Goal: Communication & Community: Answer question/provide support

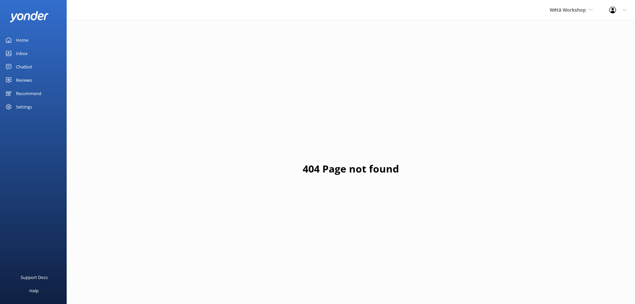
click at [39, 81] on link "Reviews" at bounding box center [33, 79] width 67 height 13
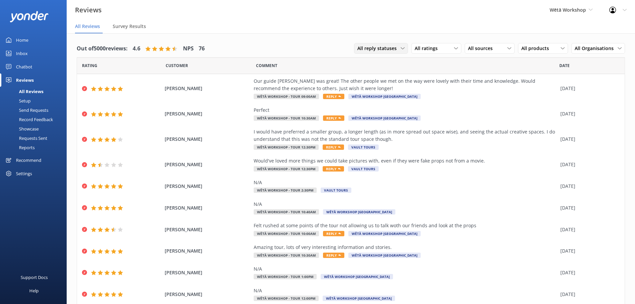
click at [390, 50] on span "All reply statuses" at bounding box center [378, 48] width 43 height 7
click at [408, 41] on div "All reply statuses All reply statuses Needs a reply Does not need reply All rat…" at bounding box center [489, 48] width 271 height 17
click at [415, 49] on span "All ratings" at bounding box center [428, 48] width 27 height 7
click at [422, 73] on div "Promoters" at bounding box center [436, 75] width 30 height 7
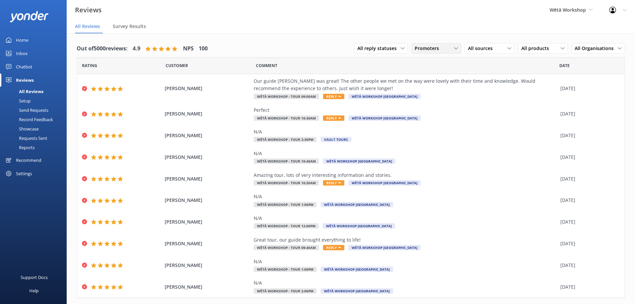
click at [420, 47] on span "Promoters" at bounding box center [429, 48] width 28 height 7
click at [425, 64] on div "All ratings" at bounding box center [424, 62] width 19 height 7
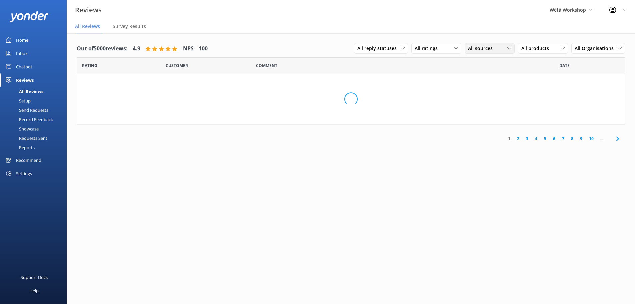
click at [485, 48] on span "All sources" at bounding box center [482, 48] width 29 height 7
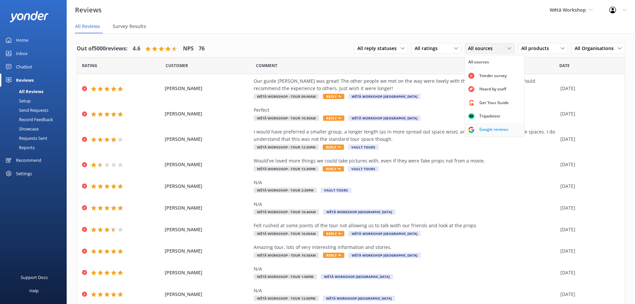
click at [480, 128] on div "Google reviews" at bounding box center [493, 129] width 39 height 7
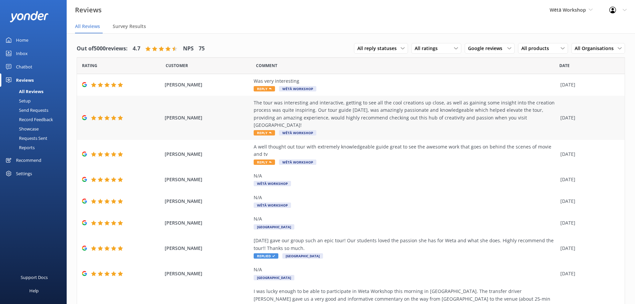
click at [360, 121] on div "The tour was interesting and interactive, getting to see all the cool creations…" at bounding box center [405, 114] width 303 height 30
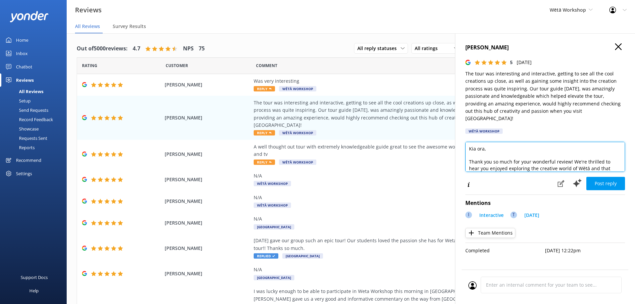
click at [489, 144] on textarea "Kia ora, Thank you so much for your wonderful review! We're thrilled to hear yo…" at bounding box center [545, 157] width 160 height 30
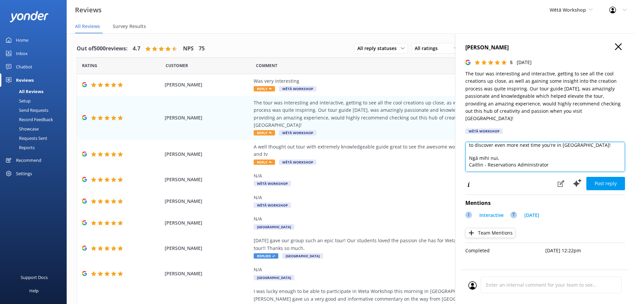
scroll to position [49, 0]
type textarea "Kia ora [PERSON_NAME], Thank you so much for your wonderful review! We're thril…"
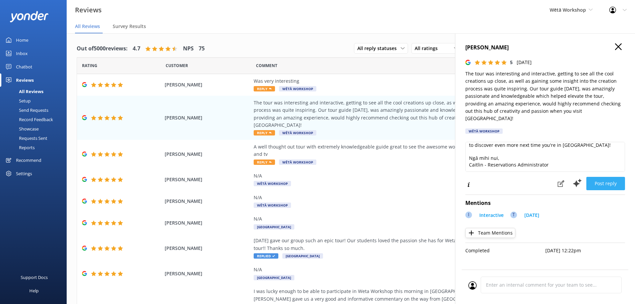
click at [609, 177] on button "Post reply" at bounding box center [605, 183] width 39 height 13
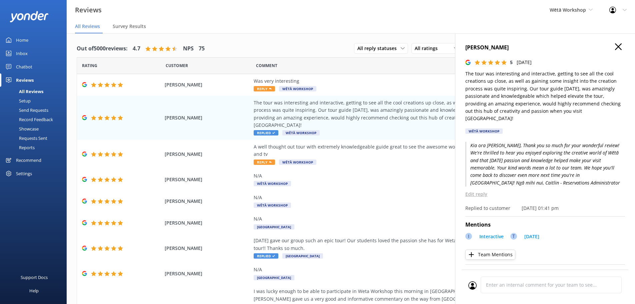
click at [615, 48] on icon at bounding box center [618, 46] width 7 height 7
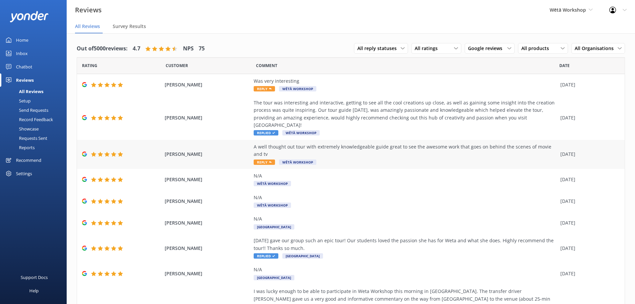
click at [406, 143] on div "A well thought out tour with extremely knowledgeable guide great to see the awe…" at bounding box center [405, 150] width 303 height 15
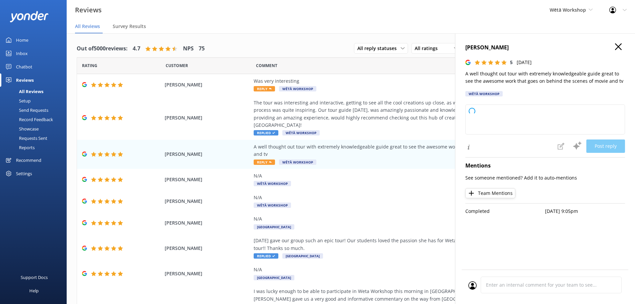
type textarea "[PERSON_NAME] ora and thank you so much for your wonderful feedback! We're deli…"
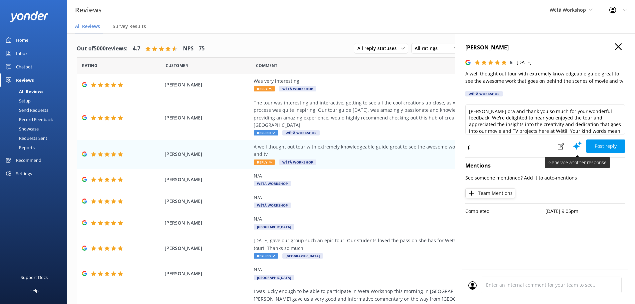
click at [578, 147] on use at bounding box center [577, 145] width 9 height 8
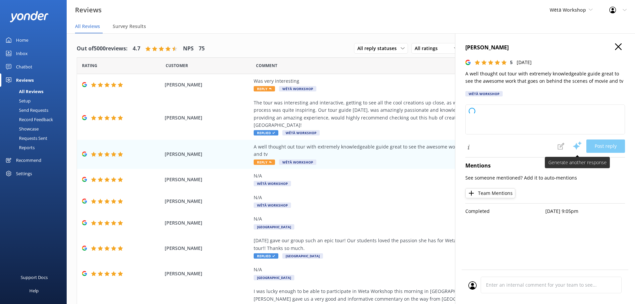
type textarea "[PERSON_NAME] ora and thank you so much for your wonderful feedback! We're deli…"
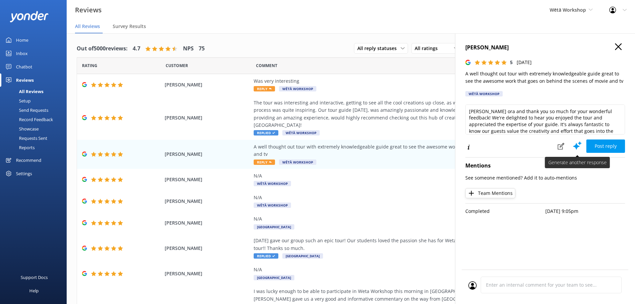
click at [578, 146] on use at bounding box center [577, 145] width 9 height 8
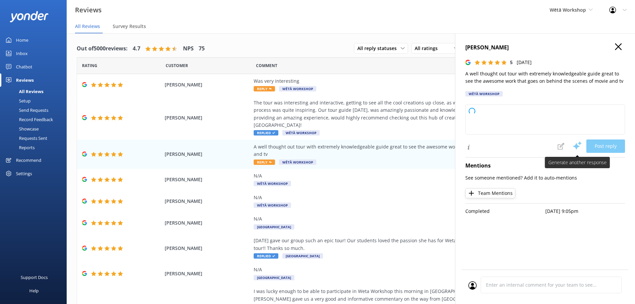
type textarea "Kia ora, Thank you so much for your fantastic feedback! We're delighted to hear…"
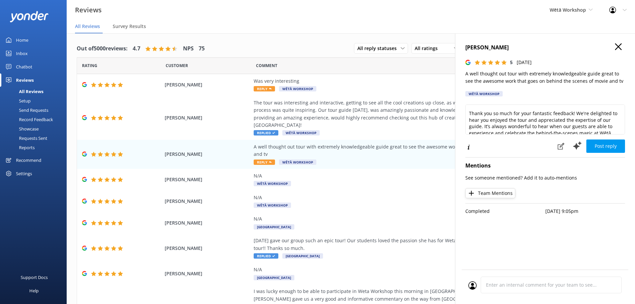
scroll to position [0, 0]
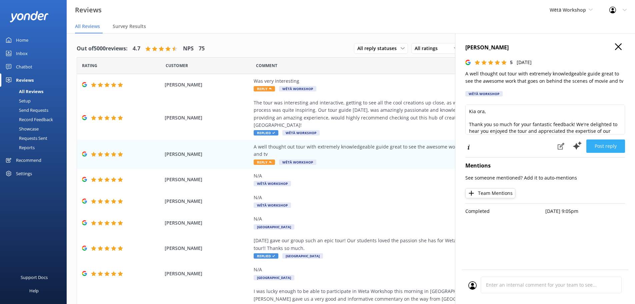
click at [610, 145] on button "Post reply" at bounding box center [605, 145] width 39 height 13
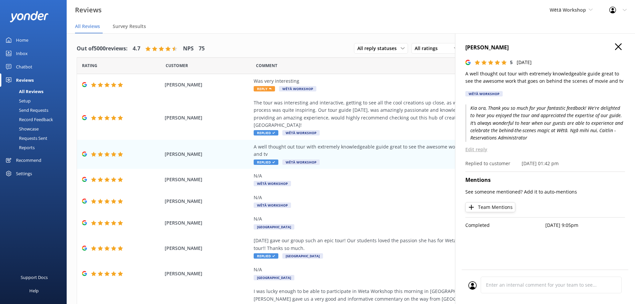
click at [485, 150] on p "Edit reply" at bounding box center [545, 149] width 160 height 7
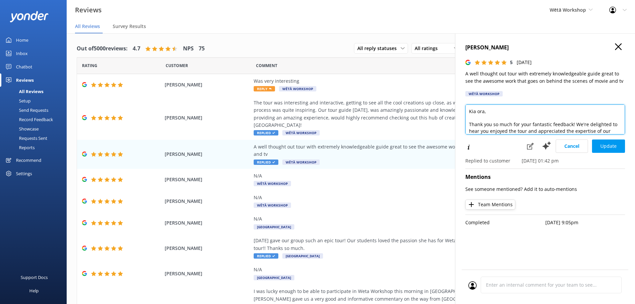
click at [485, 111] on textarea "Kia ora, Thank you so much for your fantastic feedback! We're delighted to hear…" at bounding box center [545, 119] width 160 height 30
type textarea "Kia [PERSON_NAME], Thank you so much for your fantastic feedback! We're delight…"
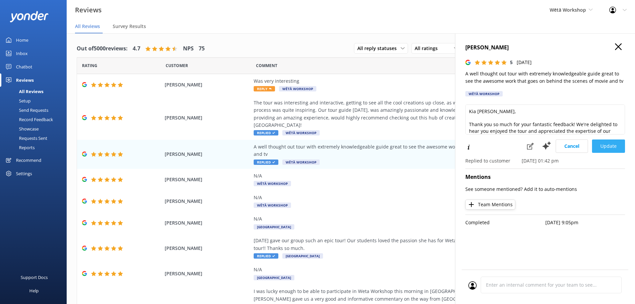
click at [612, 149] on button "Update" at bounding box center [608, 145] width 33 height 13
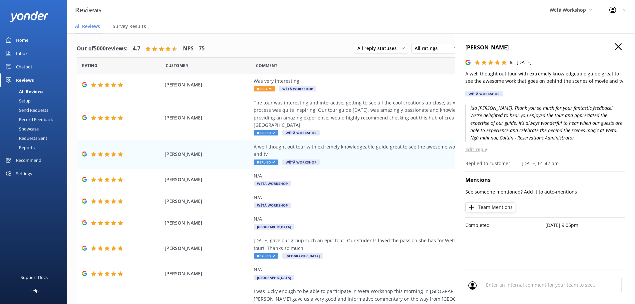
click at [616, 46] on icon at bounding box center [618, 46] width 7 height 7
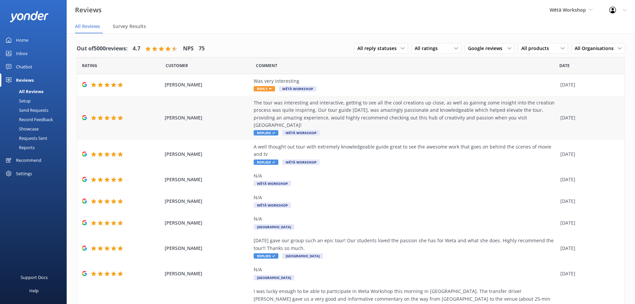
click at [389, 120] on div "The tour was interesting and interactive, getting to see all the cool creations…" at bounding box center [405, 114] width 303 height 30
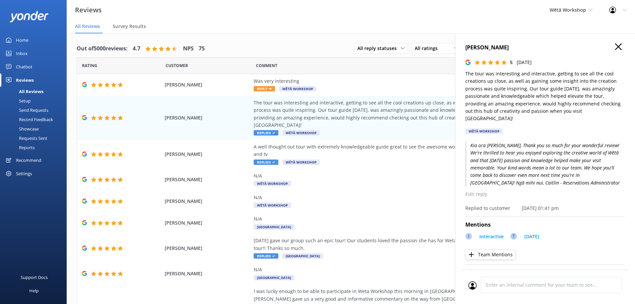
click at [615, 47] on icon at bounding box center [618, 46] width 7 height 7
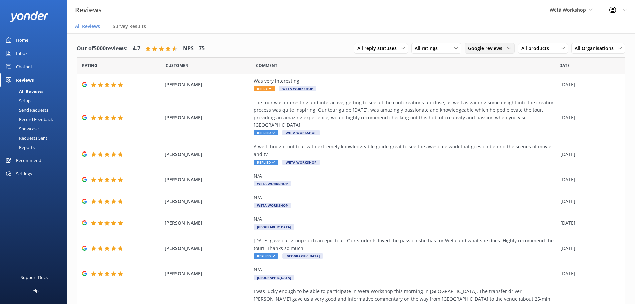
click at [486, 50] on span "Google reviews" at bounding box center [487, 48] width 38 height 7
click at [480, 73] on div "Yonder survey" at bounding box center [492, 75] width 37 height 7
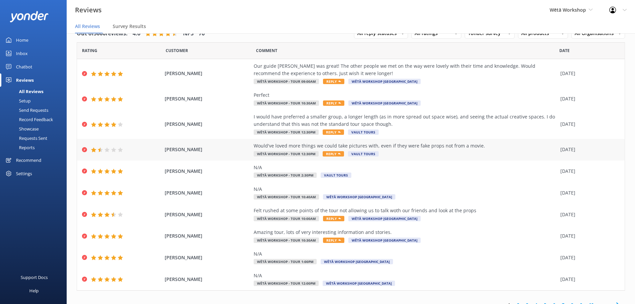
scroll to position [23, 0]
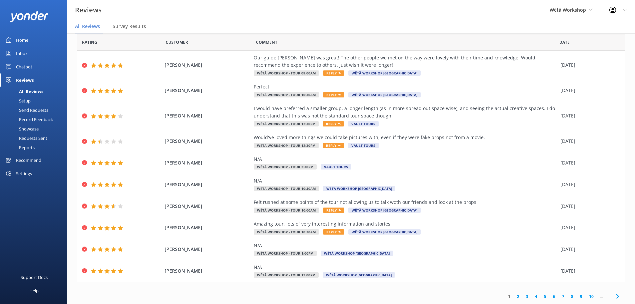
click at [514, 295] on link "2" at bounding box center [518, 296] width 9 height 6
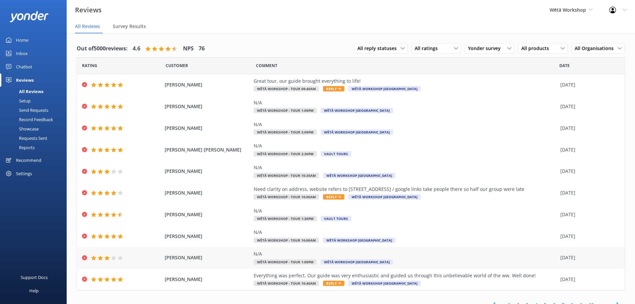
scroll to position [8, 0]
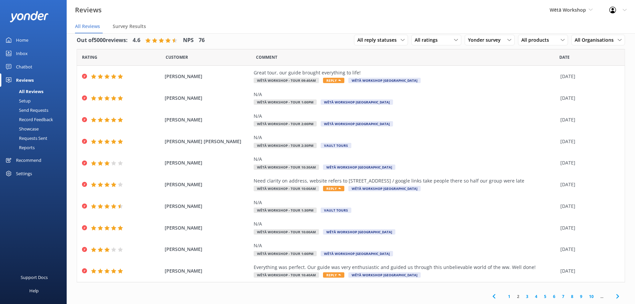
click at [522, 295] on link "3" at bounding box center [526, 296] width 9 height 6
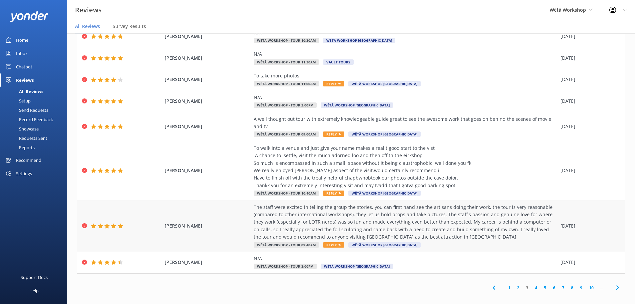
scroll to position [13, 0]
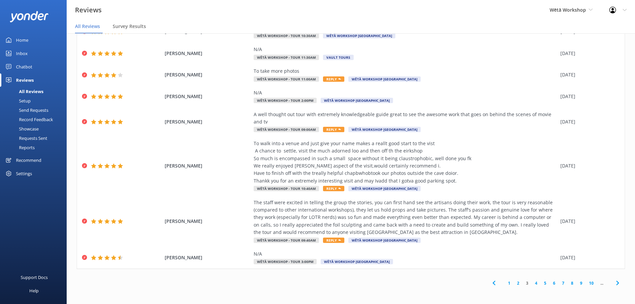
click at [531, 283] on link "4" at bounding box center [535, 283] width 9 height 6
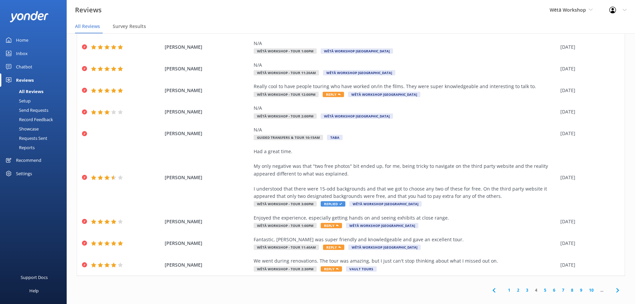
scroll to position [53, 0]
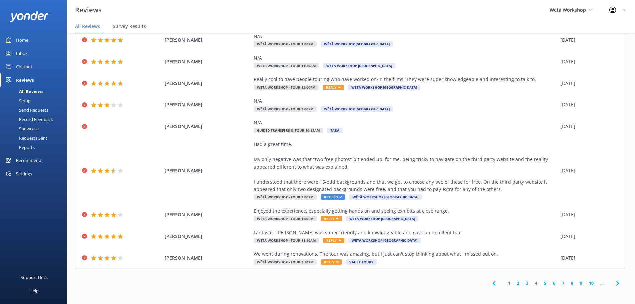
click at [522, 283] on link "3" at bounding box center [526, 283] width 9 height 6
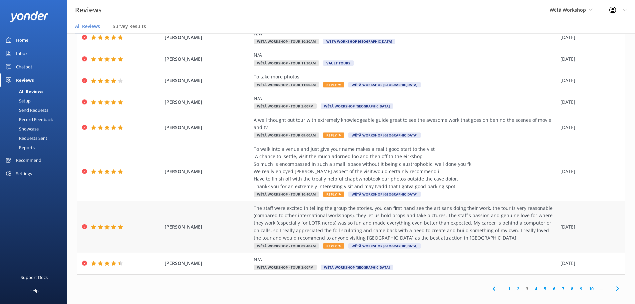
scroll to position [83, 0]
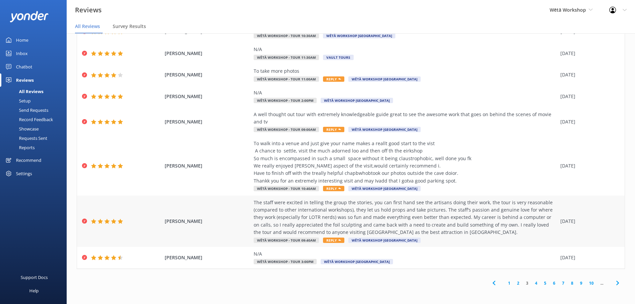
click at [464, 222] on div "The staff were excited in telling the group the stories, you can first hand see…" at bounding box center [405, 217] width 303 height 37
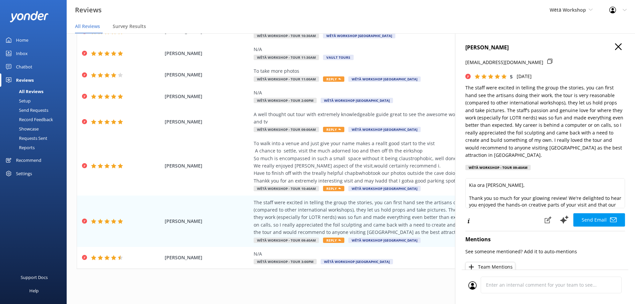
scroll to position [0, 0]
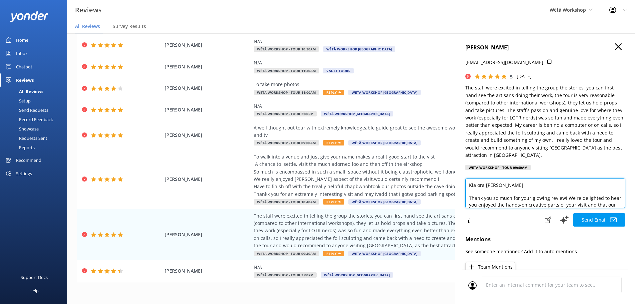
click at [494, 185] on textarea "Kia ora [PERSON_NAME], Thank you so much for your glowing review! We're delight…" at bounding box center [545, 193] width 160 height 30
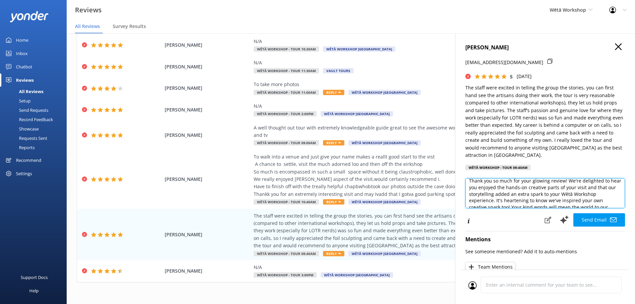
scroll to position [19, 0]
click at [519, 199] on textarea "Kia ora [PERSON_NAME], Thank you so much for your glowing review! We're delight…" at bounding box center [545, 193] width 160 height 30
click at [520, 201] on textarea "Kia ora [PERSON_NAME], Thank you so much for your glowing review! We're delight…" at bounding box center [545, 193] width 160 height 30
click at [568, 202] on textarea "Kia ora [PERSON_NAME], Thank you so much for your glowing review! We're delight…" at bounding box center [545, 193] width 160 height 30
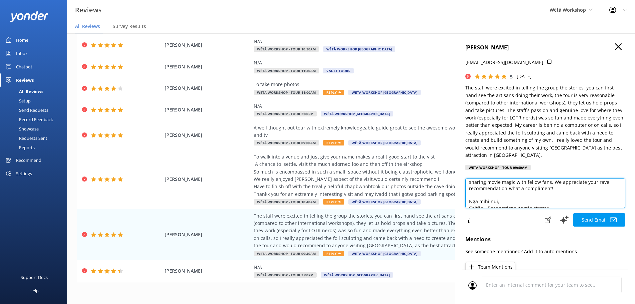
scroll to position [69, 0]
type textarea "Kia ora [PERSON_NAME], Thank you so much for your glowing review! We're delight…"
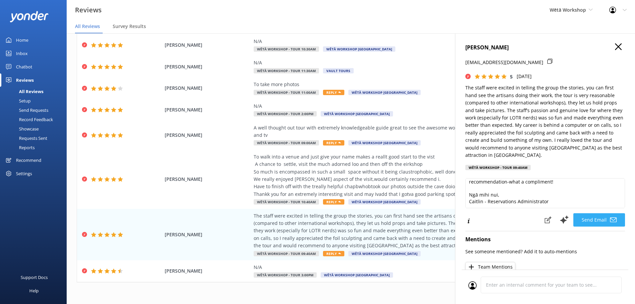
click at [596, 219] on button "Send Email" at bounding box center [599, 219] width 52 height 13
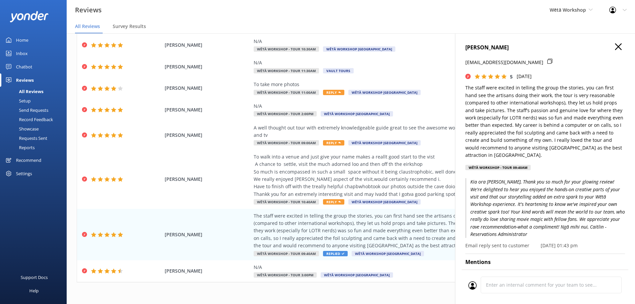
click at [615, 47] on icon at bounding box center [618, 46] width 7 height 7
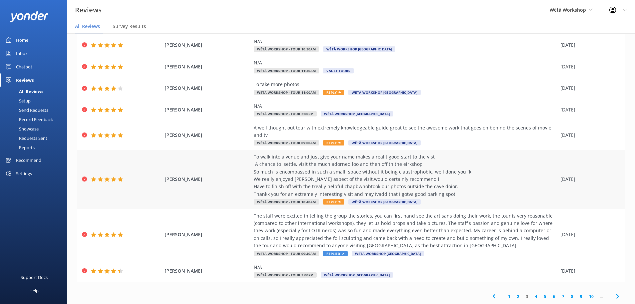
click at [465, 164] on div "To walk into a venue and just give your name makes a reallt good start to the v…" at bounding box center [405, 175] width 303 height 45
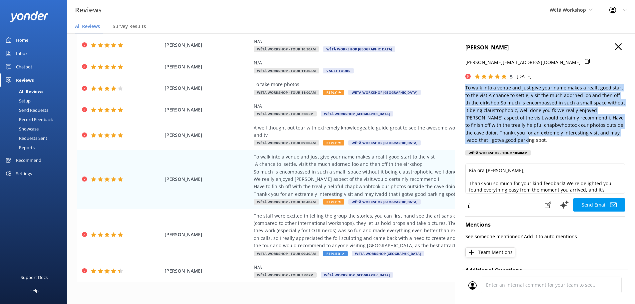
drag, startPoint x: 524, startPoint y: 140, endPoint x: 462, endPoint y: 87, distance: 81.7
click at [462, 87] on div "[PERSON_NAME] [PERSON_NAME][EMAIL_ADDRESS][DOMAIN_NAME] 5 [DATE] To walk into a…" at bounding box center [545, 185] width 180 height 304
click at [591, 137] on p "To walk into a venue and just give your name makes a reallt good start to the v…" at bounding box center [545, 114] width 160 height 60
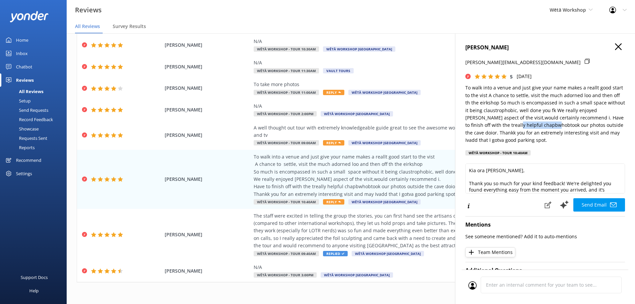
drag, startPoint x: 541, startPoint y: 126, endPoint x: 502, endPoint y: 125, distance: 39.3
click at [502, 125] on p "To walk into a venue and just give your name makes a reallt good start to the v…" at bounding box center [545, 114] width 160 height 60
click at [512, 125] on p "To walk into a venue and just give your name makes a reallt good start to the v…" at bounding box center [545, 114] width 160 height 60
click at [508, 125] on p "To walk into a venue and just give your name makes a reallt good start to the v…" at bounding box center [545, 114] width 160 height 60
click at [506, 125] on p "To walk into a venue and just give your name makes a reallt good start to the v…" at bounding box center [545, 114] width 160 height 60
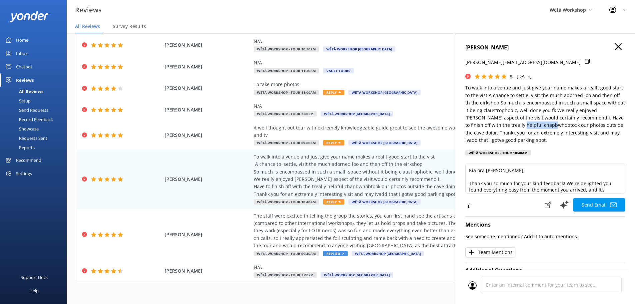
drag, startPoint x: 506, startPoint y: 126, endPoint x: 540, endPoint y: 128, distance: 34.4
click at [540, 128] on p "To walk into a venue and just give your name makes a reallt good start to the v…" at bounding box center [545, 114] width 160 height 60
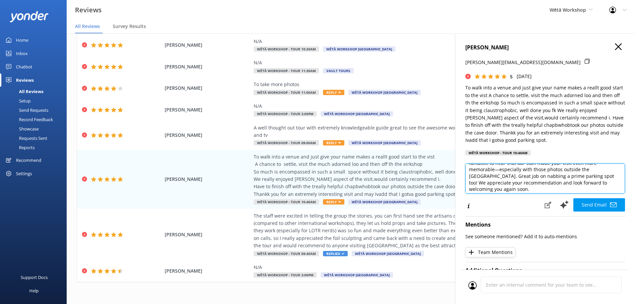
click at [498, 170] on textarea "Kia ora [PERSON_NAME], Thank you so much for your kind feedback! We're delighte…" at bounding box center [545, 178] width 160 height 30
drag, startPoint x: 572, startPoint y: 175, endPoint x: 461, endPoint y: 173, distance: 110.6
click at [461, 173] on div "[PERSON_NAME] [PERSON_NAME][EMAIL_ADDRESS][DOMAIN_NAME] 5 [DATE] To walk into a…" at bounding box center [545, 185] width 180 height 304
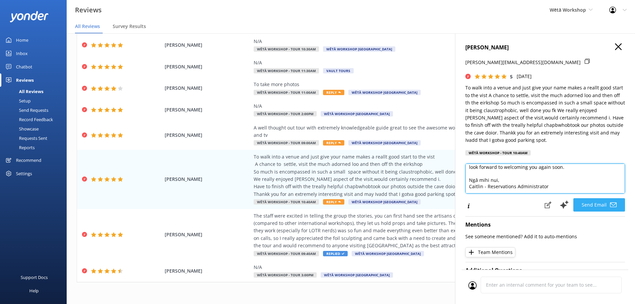
type textarea "Kia ora [PERSON_NAME], Thank you so much for your kind feedback! We're delighte…"
click at [596, 205] on button "Send Email" at bounding box center [599, 204] width 52 height 13
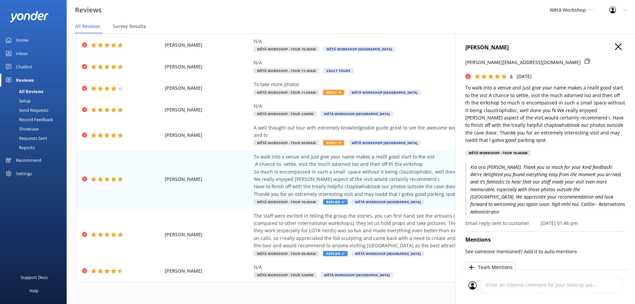
click at [616, 46] on icon at bounding box center [618, 46] width 7 height 7
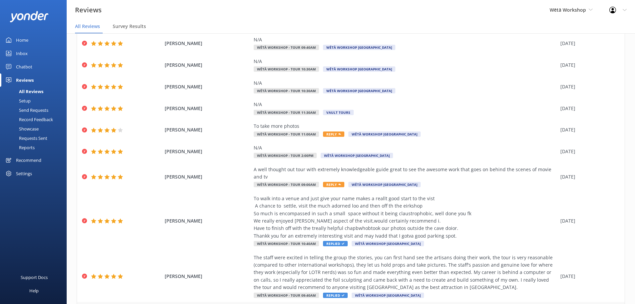
scroll to position [83, 0]
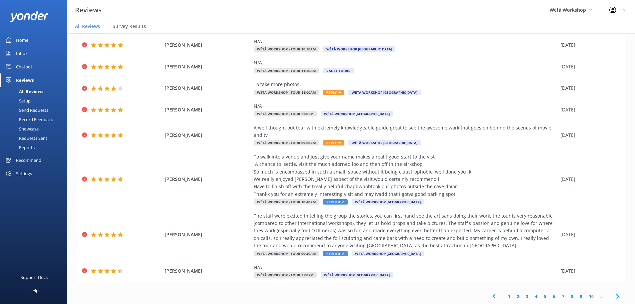
click at [515, 297] on link "2" at bounding box center [518, 296] width 9 height 6
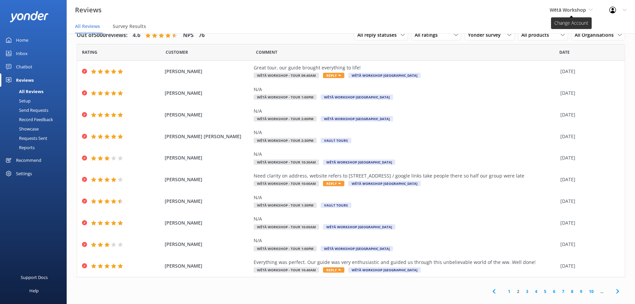
click at [568, 9] on span "Wētā Workshop" at bounding box center [567, 10] width 36 height 6
click at [570, 30] on link "Wētā Workshop" at bounding box center [574, 28] width 67 height 16
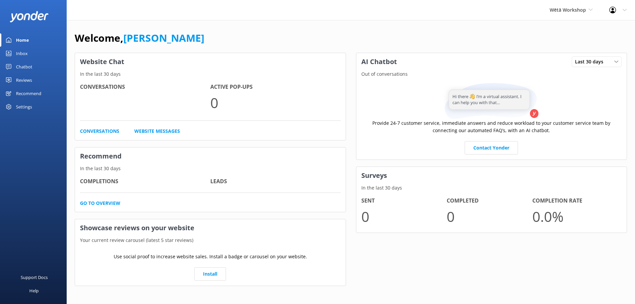
click at [573, 13] on span "Wētā Workshop" at bounding box center [567, 10] width 36 height 6
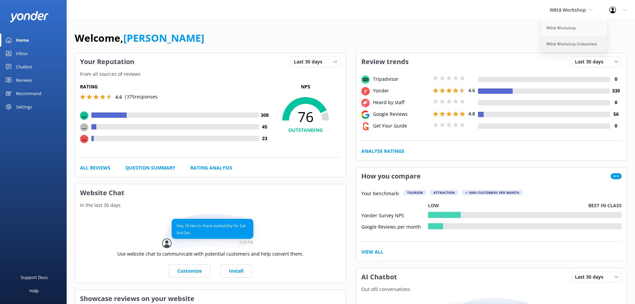
click at [573, 44] on link "Wētā Workshop Unleashed" at bounding box center [574, 44] width 67 height 16
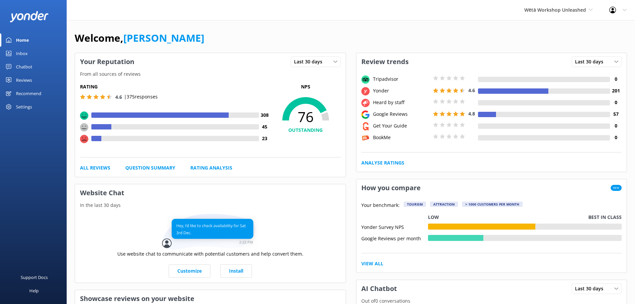
click at [40, 92] on div "Recommend" at bounding box center [28, 93] width 25 height 13
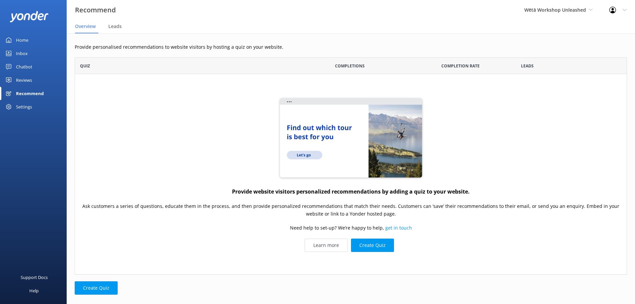
scroll to position [212, 547]
click at [36, 80] on link "Reviews" at bounding box center [33, 79] width 67 height 13
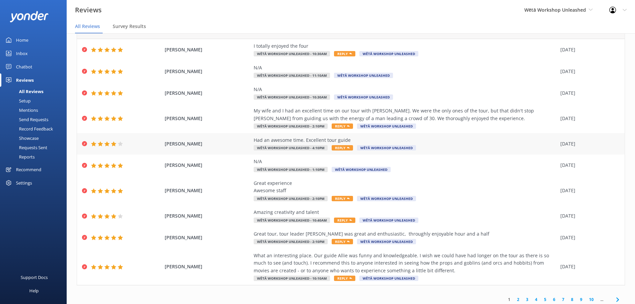
scroll to position [38, 0]
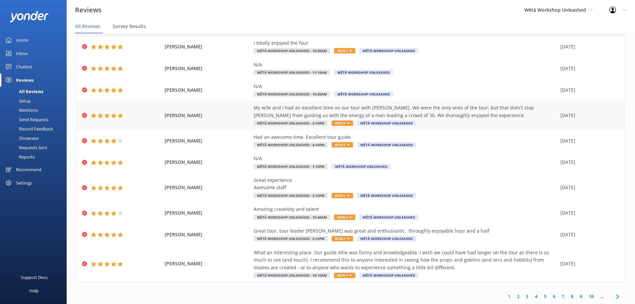
click at [401, 111] on div "My wife and I had an excellent time on our tour with [PERSON_NAME]. We were the…" at bounding box center [405, 111] width 303 height 15
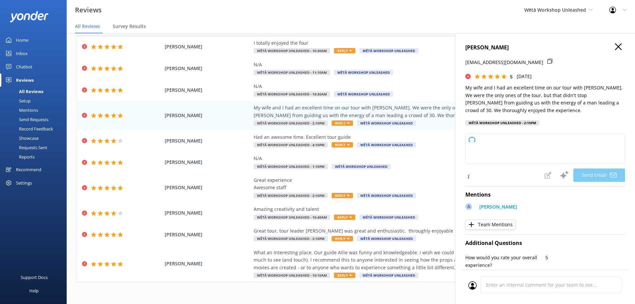
type textarea "[PERSON_NAME], Thank you so much for your wonderful feedback! We're thrilled to…"
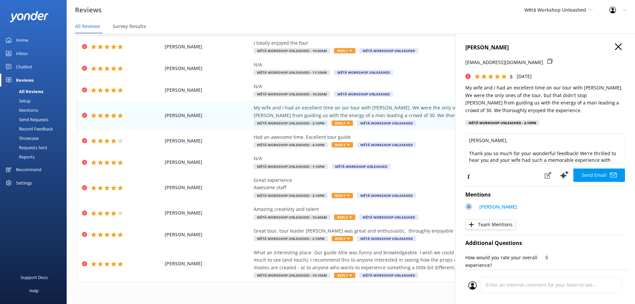
scroll to position [33, 0]
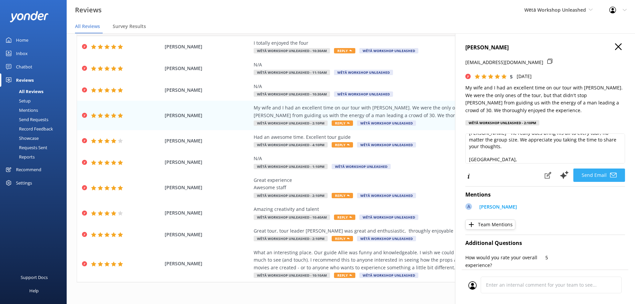
click at [589, 175] on button "Send Email" at bounding box center [599, 174] width 52 height 13
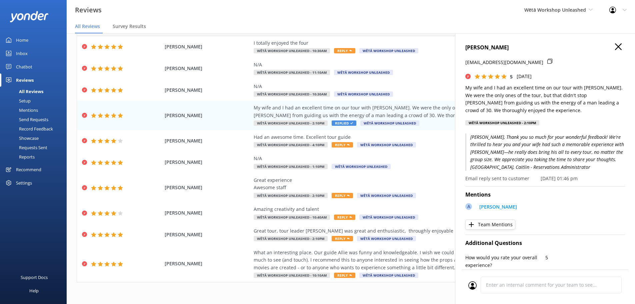
click at [615, 47] on icon at bounding box center [618, 46] width 7 height 7
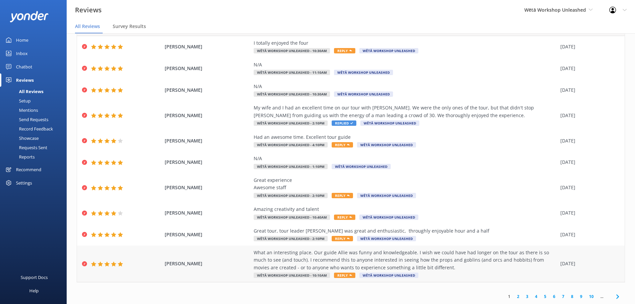
click at [383, 259] on div "What an interesting place. Our guide Allie was funny and knowledgeable. I wish …" at bounding box center [405, 260] width 303 height 22
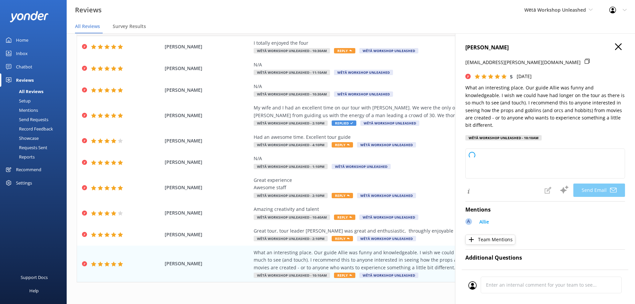
type textarea "Kia ora [PERSON_NAME], Thank you so much for your wonderful feedback! We're thr…"
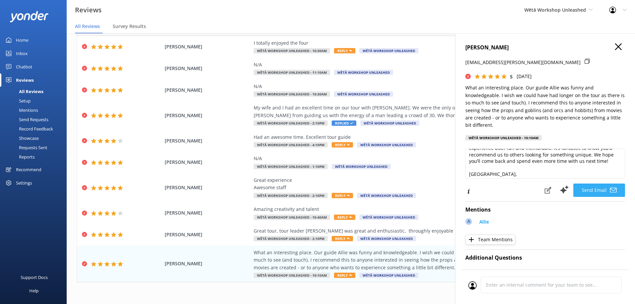
click at [591, 191] on button "Send Email" at bounding box center [599, 189] width 52 height 13
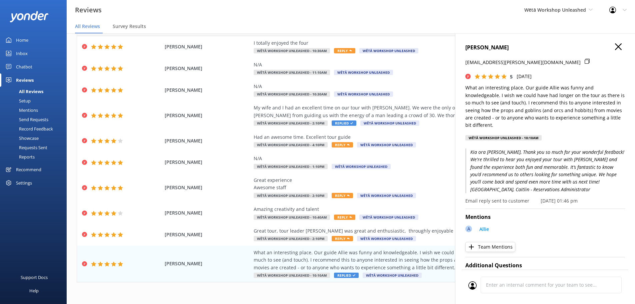
click at [615, 46] on use at bounding box center [618, 46] width 7 height 7
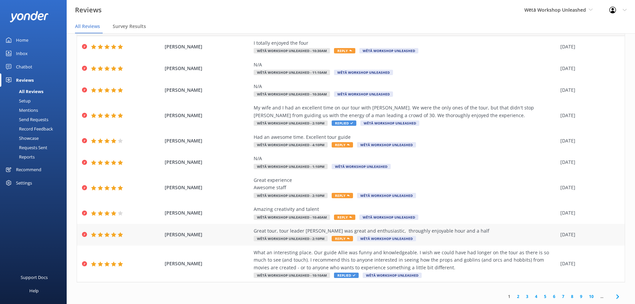
click at [428, 230] on div "Great tour, tour leader [PERSON_NAME] was great and enthusiastic, throughly enj…" at bounding box center [405, 230] width 303 height 7
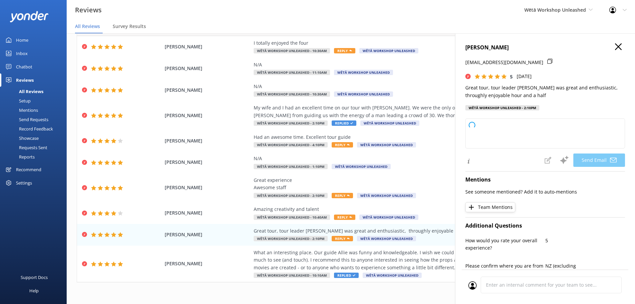
type textarea "Kia ora [PERSON_NAME], Thank you so much for your wonderful feedback! We're thr…"
click at [590, 160] on button "Send Email" at bounding box center [599, 159] width 52 height 13
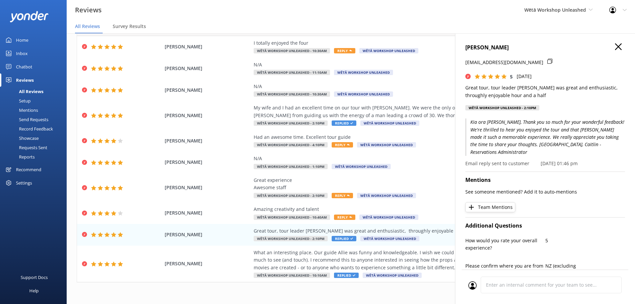
click at [615, 46] on icon at bounding box center [618, 46] width 7 height 7
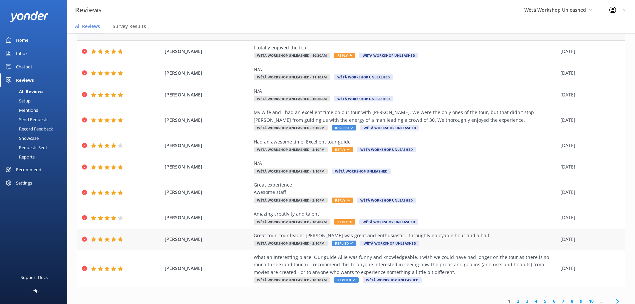
scroll to position [38, 0]
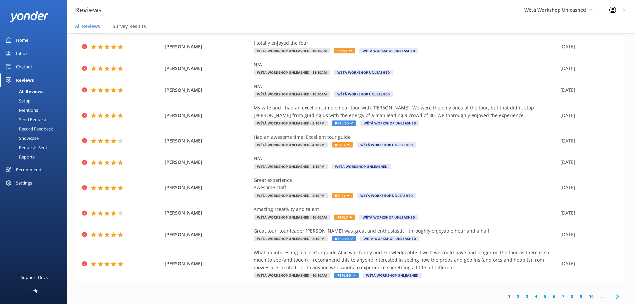
click at [514, 297] on link "2" at bounding box center [518, 296] width 9 height 6
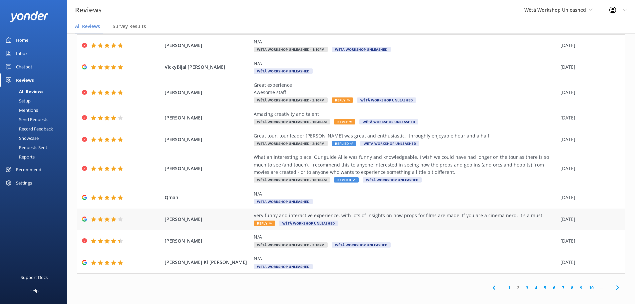
scroll to position [13, 0]
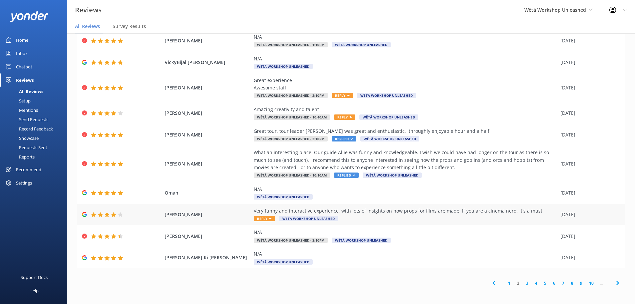
click at [466, 220] on div "Very funny and interactive experience, with lots of insights on how props for f…" at bounding box center [405, 214] width 303 height 15
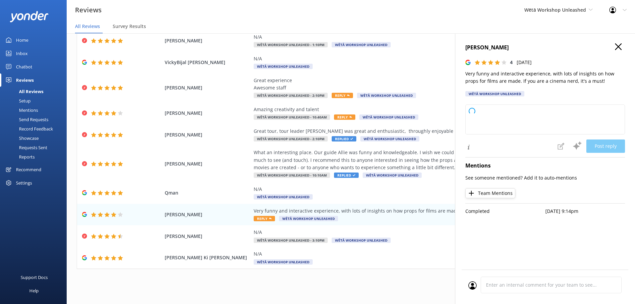
type textarea "Kia ora! Thanks so much for your awesome feedback. We're thrilled you enjoyed t…"
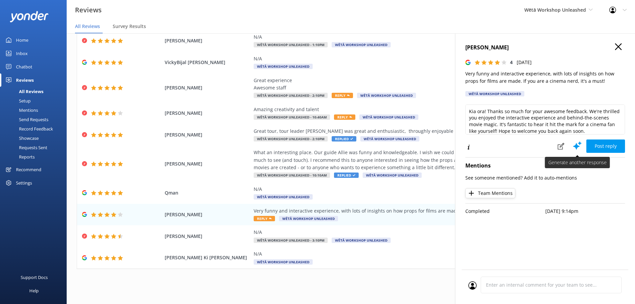
click at [577, 144] on icon at bounding box center [577, 145] width 10 height 10
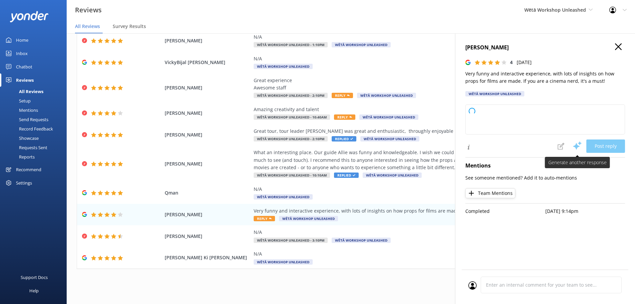
type textarea "Kia ora! Thanks so much for your awesome feedback. We're thrilled you enjoyed t…"
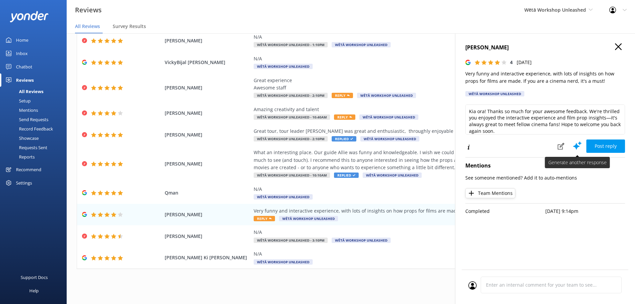
click at [577, 144] on use at bounding box center [577, 145] width 9 height 8
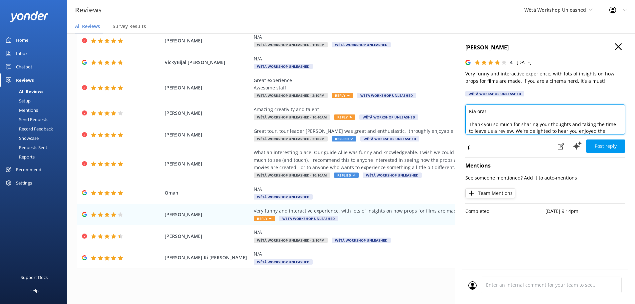
click at [487, 109] on textarea "Kia ora! Thank you so much for sharing your thoughts and taking the time to lea…" at bounding box center [545, 119] width 160 height 30
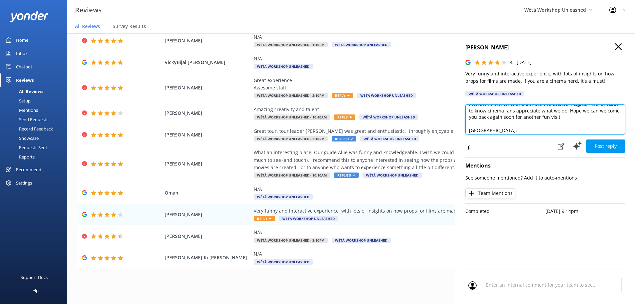
scroll to position [43, 0]
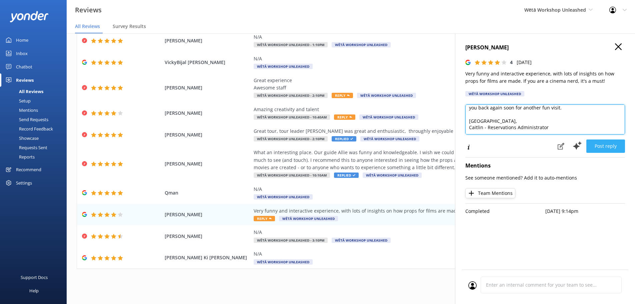
type textarea "Kia ora [PERSON_NAME], Thank you so much for sharing your thoughts and taking t…"
click at [599, 141] on button "Post reply" at bounding box center [605, 145] width 39 height 13
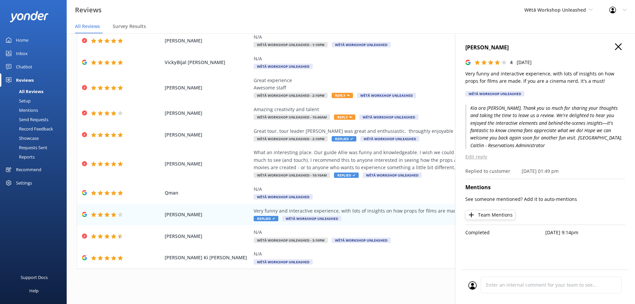
click at [616, 49] on icon at bounding box center [618, 46] width 7 height 7
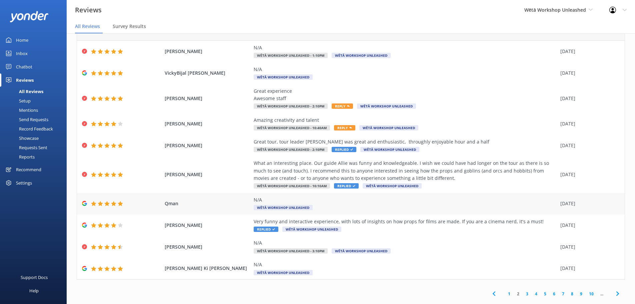
scroll to position [31, 0]
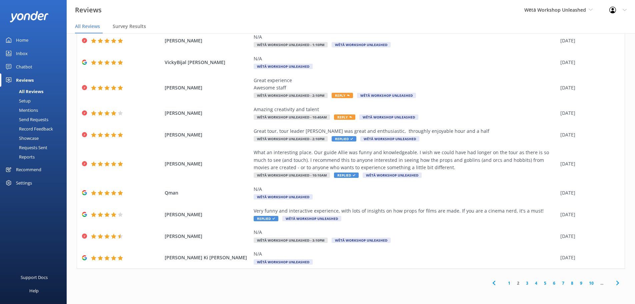
click at [522, 281] on link "3" at bounding box center [526, 283] width 9 height 6
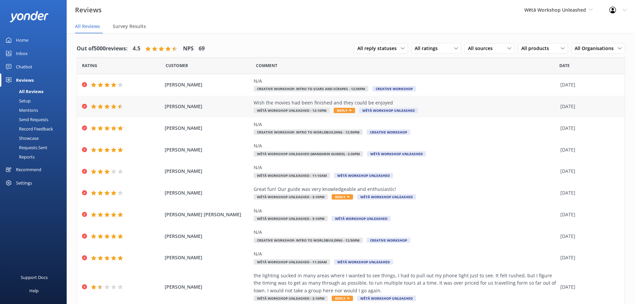
click at [442, 108] on div "Wish the movies had been finished and they could be enjoyed Wētā Workshop Unlea…" at bounding box center [405, 106] width 303 height 15
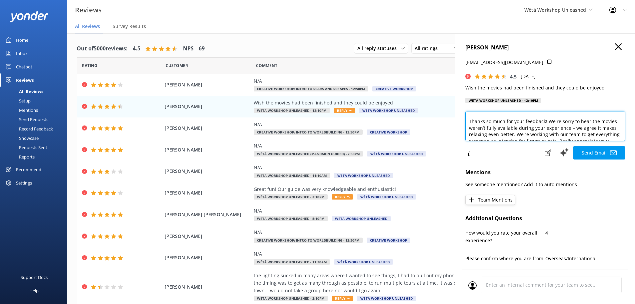
scroll to position [12, 0]
drag, startPoint x: 532, startPoint y: 131, endPoint x: 547, endPoint y: 118, distance: 20.1
click at [547, 118] on textarea "Kia ora [PERSON_NAME], Thanks so much for your feedback! We're sorry to hear th…" at bounding box center [545, 126] width 160 height 30
click at [577, 137] on textarea "Kia ora [PERSON_NAME], Thanks so much for your feedback! We're sorry to hear th…" at bounding box center [545, 126] width 160 height 30
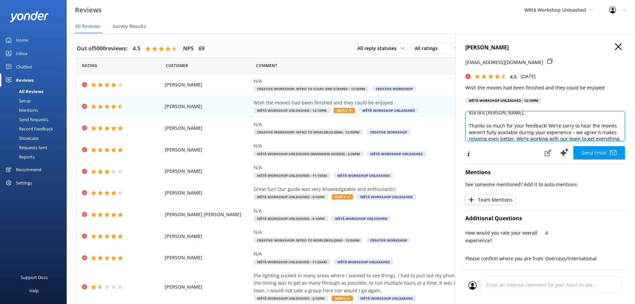
drag, startPoint x: 580, startPoint y: 137, endPoint x: 546, endPoint y: 126, distance: 35.6
click at [546, 126] on textarea "Kia ora [PERSON_NAME], Thanks so much for your feedback! We're sorry to hear th…" at bounding box center [545, 126] width 160 height 30
click at [546, 136] on textarea "Kia ora [PERSON_NAME], Thanks so much for your feedback! Really appreciate your…" at bounding box center [545, 126] width 160 height 30
click at [546, 135] on textarea "Kia ora [PERSON_NAME], Thanks so much for your feedback! Really appreciate your…" at bounding box center [545, 126] width 160 height 30
drag, startPoint x: 547, startPoint y: 132, endPoint x: 521, endPoint y: 133, distance: 25.3
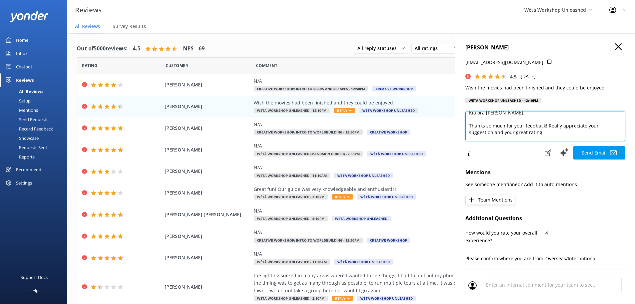
click at [521, 133] on textarea "Kia ora [PERSON_NAME], Thanks so much for your feedback! Really appreciate your…" at bounding box center [545, 126] width 160 height 30
click at [548, 125] on textarea "Kia ora [PERSON_NAME], Thanks so much for your feedback! Really appreciate your…" at bounding box center [545, 126] width 160 height 30
click at [546, 126] on textarea "Kia ora [PERSON_NAME], Thanks so much for your feedback! Really appreciate your…" at bounding box center [545, 126] width 160 height 30
click at [495, 136] on textarea "Kia ora [PERSON_NAME], Thanks so much for your feedback! Whilst our film concep…" at bounding box center [545, 126] width 160 height 30
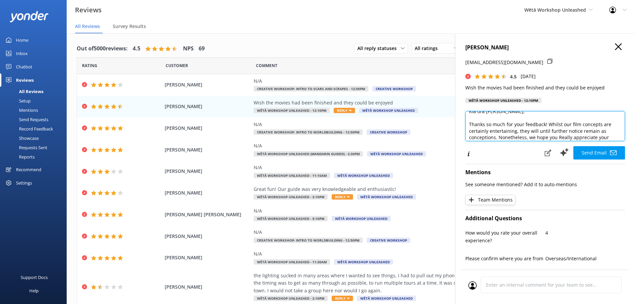
click at [537, 132] on textarea "Kia ora [PERSON_NAME], Thanks so much for your feedback! Whilst our film concep…" at bounding box center [545, 126] width 160 height 30
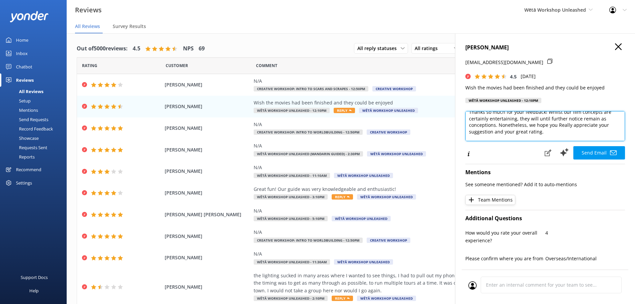
scroll to position [0, 0]
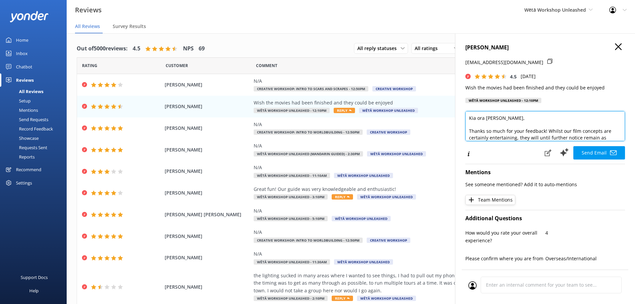
drag, startPoint x: 495, startPoint y: 136, endPoint x: 487, endPoint y: 121, distance: 17.0
click at [487, 116] on textarea "Kia ora [PERSON_NAME], Thanks so much for your feedback! Whilst our film concep…" at bounding box center [545, 126] width 160 height 30
click at [492, 140] on textarea "Kia ora [PERSON_NAME], Thanks so much for your feedback! Whilst our film concep…" at bounding box center [545, 126] width 160 height 30
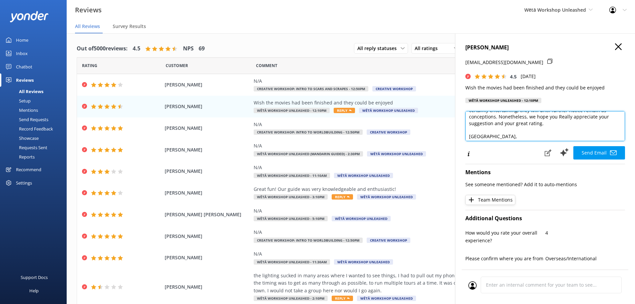
scroll to position [22, 0]
drag, startPoint x: 486, startPoint y: 123, endPoint x: 493, endPoint y: 122, distance: 7.7
click at [493, 122] on textarea "Kia ora [PERSON_NAME], Thanks so much for your feedback! Whilst our film concep…" at bounding box center [545, 126] width 160 height 30
click at [546, 127] on textarea "Kia ora [PERSON_NAME], Thanks so much for your feedback! Whilst our film concep…" at bounding box center [545, 126] width 160 height 30
drag, startPoint x: 545, startPoint y: 127, endPoint x: 549, endPoint y: 121, distance: 7.4
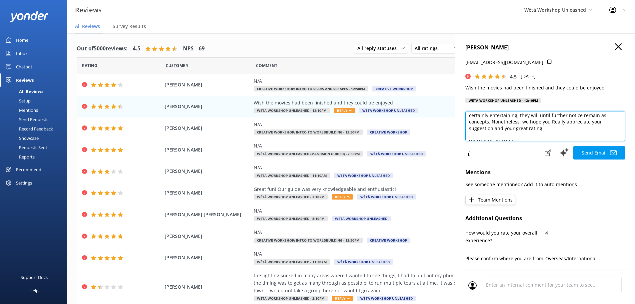
click at [549, 121] on textarea "Kia ora [PERSON_NAME], Thanks so much for your feedback! Whilst our film concep…" at bounding box center [545, 126] width 160 height 30
click at [583, 118] on textarea "Kia ora [PERSON_NAME], Thanks so much for your feedback! Whilst our film concep…" at bounding box center [545, 126] width 160 height 30
click at [540, 121] on textarea "Kia ora [PERSON_NAME], Thanks so much for your feedback! Whilst our film concep…" at bounding box center [545, 126] width 160 height 30
click at [520, 124] on textarea "Kia ora [PERSON_NAME], Thanks so much for your feedback! Whilst our film concep…" at bounding box center [545, 126] width 160 height 30
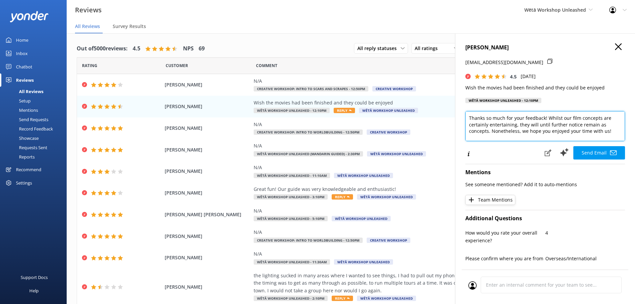
click at [515, 125] on textarea "Kia ora [PERSON_NAME], Thanks so much for your feedback! Whilst our film concep…" at bounding box center [545, 126] width 160 height 30
click at [562, 117] on textarea "Kia ora [PERSON_NAME], Thanks so much for your feedback! Whilst our film concep…" at bounding box center [545, 126] width 160 height 30
click at [558, 117] on textarea "Kia ora [PERSON_NAME], Thanks so much for your feedback! Whilst our film concep…" at bounding box center [545, 126] width 160 height 30
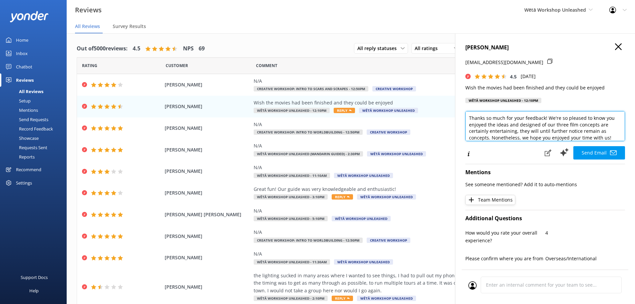
drag, startPoint x: 518, startPoint y: 131, endPoint x: 592, endPoint y: 128, distance: 74.7
click at [596, 125] on textarea "Kia ora [PERSON_NAME], Thanks so much for your feedback! We're so pleased to kn…" at bounding box center [545, 126] width 160 height 30
click at [573, 133] on textarea "Kia ora [PERSON_NAME], Thanks so much for your feedback! We're so pleased to kn…" at bounding box center [545, 126] width 160 height 30
click at [569, 137] on textarea "Kia ora [PERSON_NAME], Thanks so much for your feedback! We're so pleased to kn…" at bounding box center [545, 126] width 160 height 30
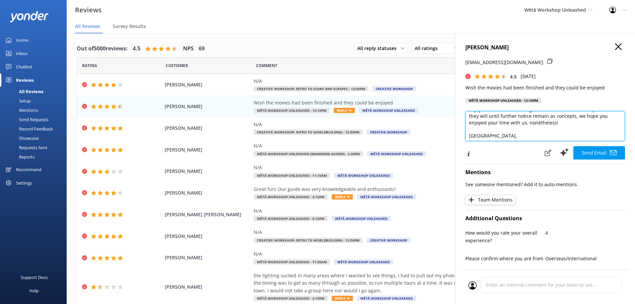
scroll to position [36, 0]
type textarea "Kia ora [PERSON_NAME], Thanks so much for your feedback! We're so pleased to kn…"
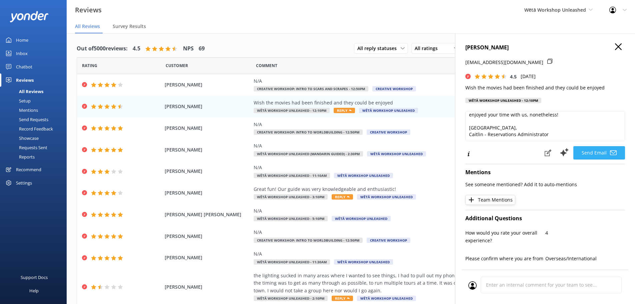
click at [583, 151] on button "Send Email" at bounding box center [599, 152] width 52 height 13
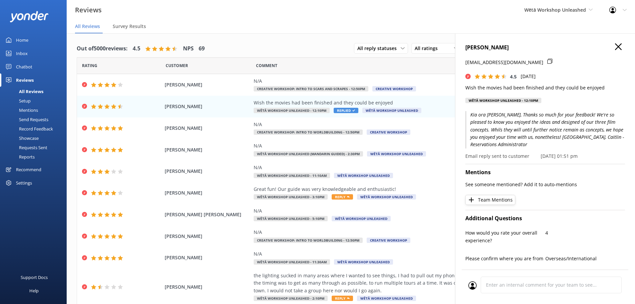
click at [615, 44] on icon at bounding box center [618, 46] width 7 height 7
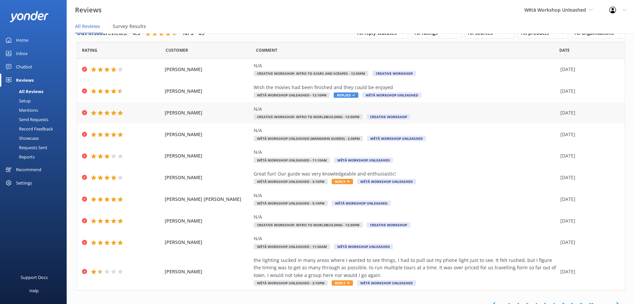
scroll to position [23, 0]
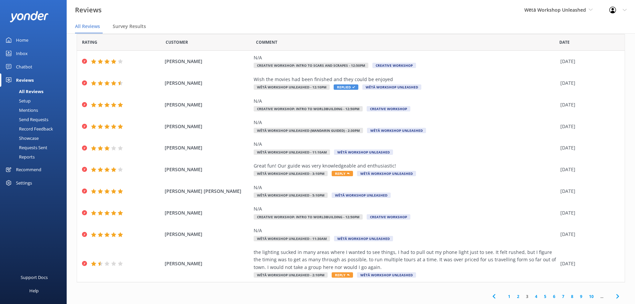
click at [514, 297] on link "2" at bounding box center [518, 296] width 9 height 6
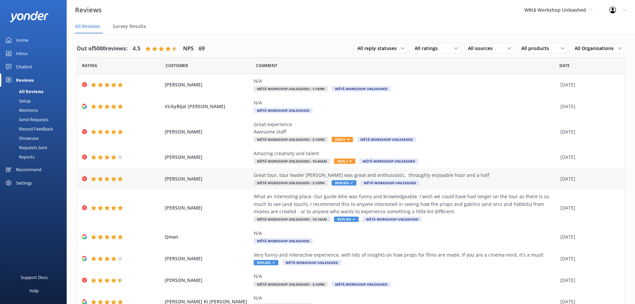
click at [272, 175] on div "Great tour, tour leader [PERSON_NAME] was great and enthusiastic, throughly enj…" at bounding box center [405, 174] width 303 height 7
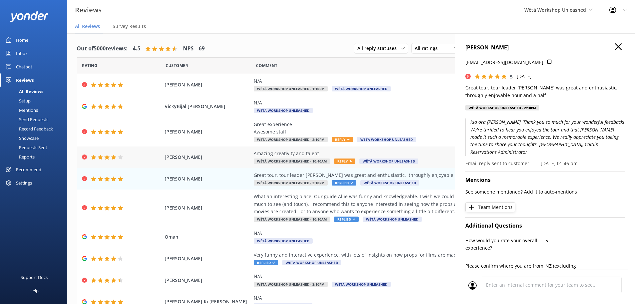
click at [376, 150] on div "Amazing creativity and talent" at bounding box center [405, 153] width 303 height 7
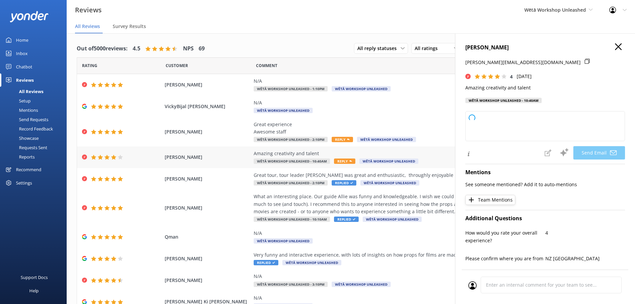
type textarea "Kia ora [PERSON_NAME], Thanks so much for your lovely words and generous rating…"
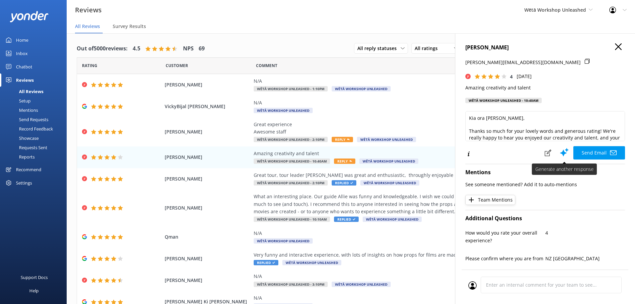
click at [588, 151] on button "Send Email" at bounding box center [599, 152] width 52 height 13
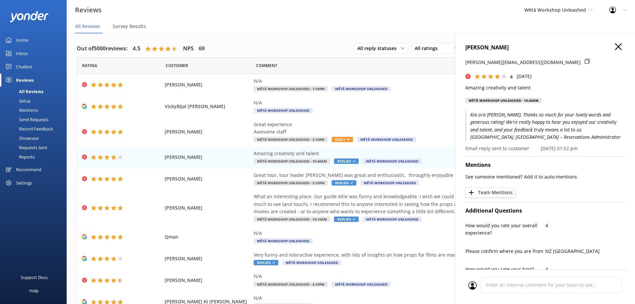
click at [619, 47] on h4 "[PERSON_NAME]" at bounding box center [545, 47] width 160 height 9
click at [615, 46] on use at bounding box center [618, 46] width 7 height 7
